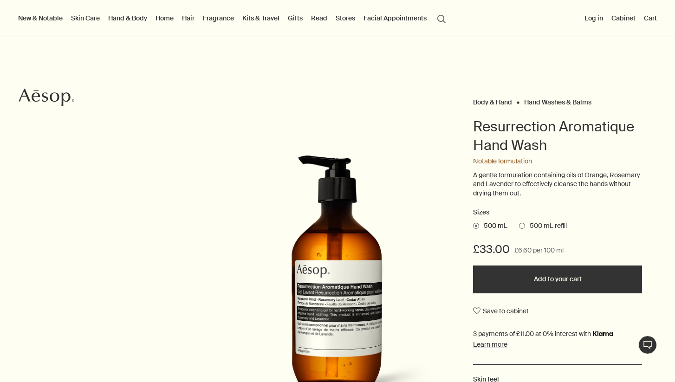
scroll to position [14, 0]
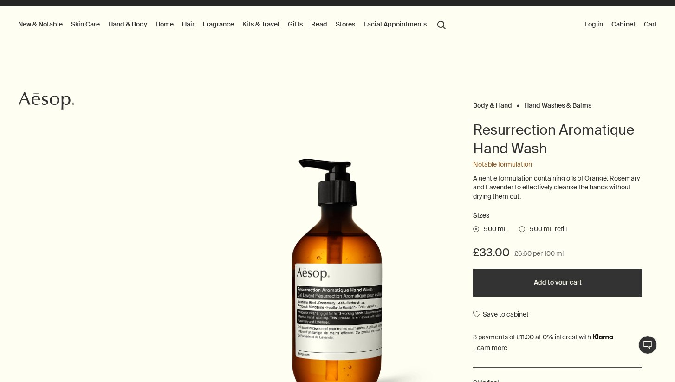
click at [136, 25] on link "Hand & Body" at bounding box center [127, 24] width 43 height 12
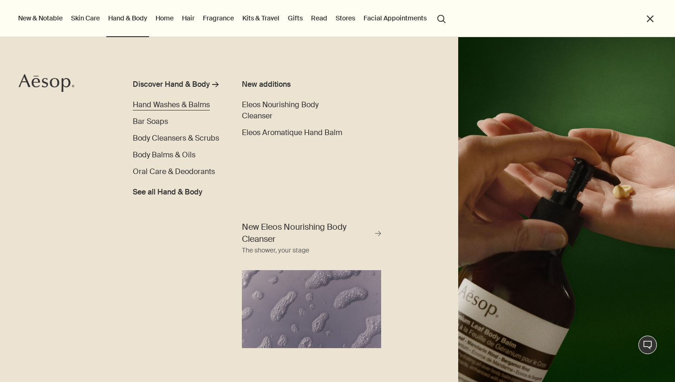
click at [172, 108] on span "Hand Washes & Balms" at bounding box center [171, 105] width 77 height 10
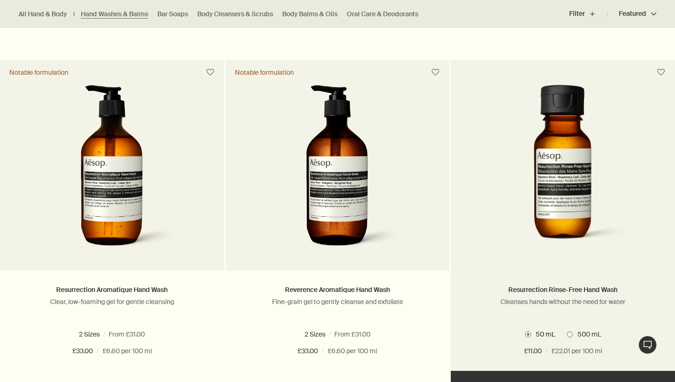
scroll to position [584, 0]
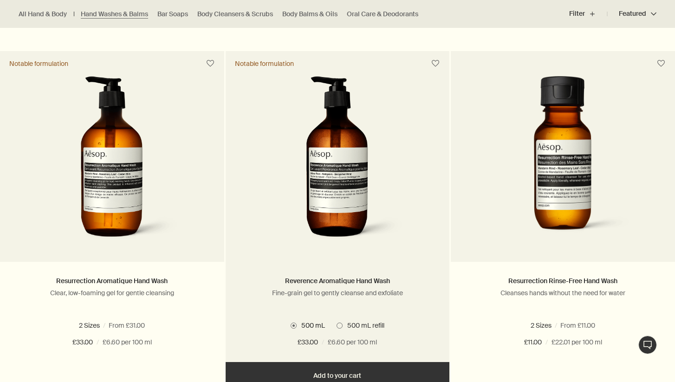
click at [343, 327] on span "500 mL refill" at bounding box center [364, 325] width 42 height 8
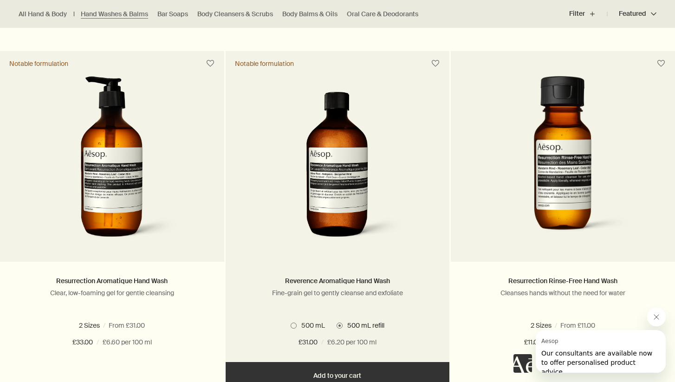
click at [295, 329] on label "500 mL" at bounding box center [308, 325] width 34 height 8
click at [341, 326] on span at bounding box center [340, 326] width 6 height 6
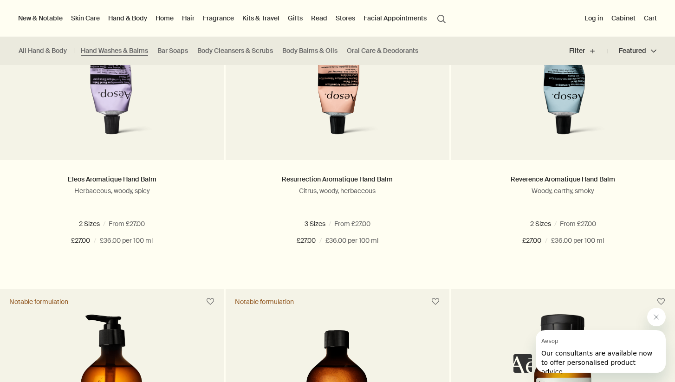
scroll to position [156, 0]
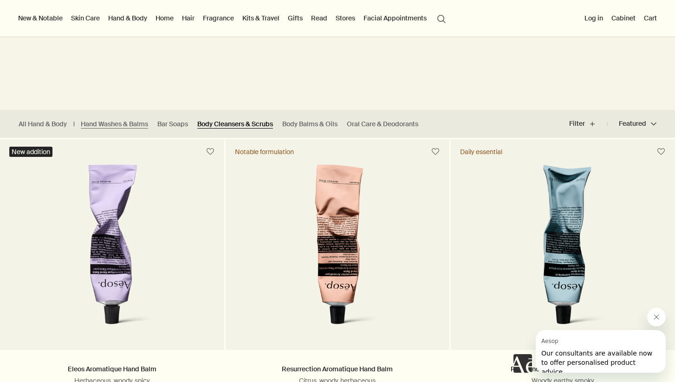
click at [226, 123] on link "Body Cleansers & Scrubs" at bounding box center [235, 124] width 76 height 9
